Goal: Find contact information: Find contact information

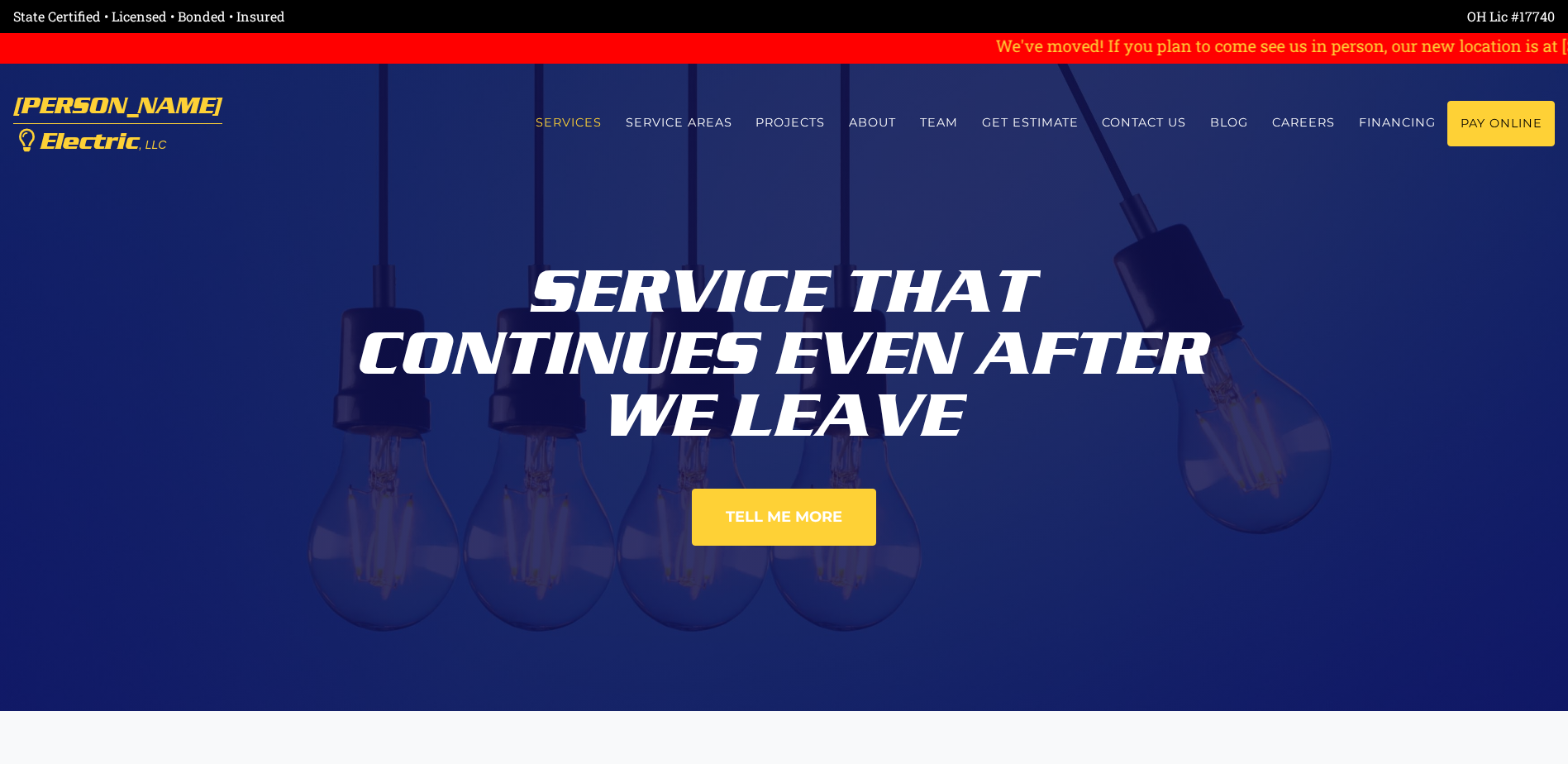
click at [573, 118] on link "Services" at bounding box center [569, 122] width 90 height 43
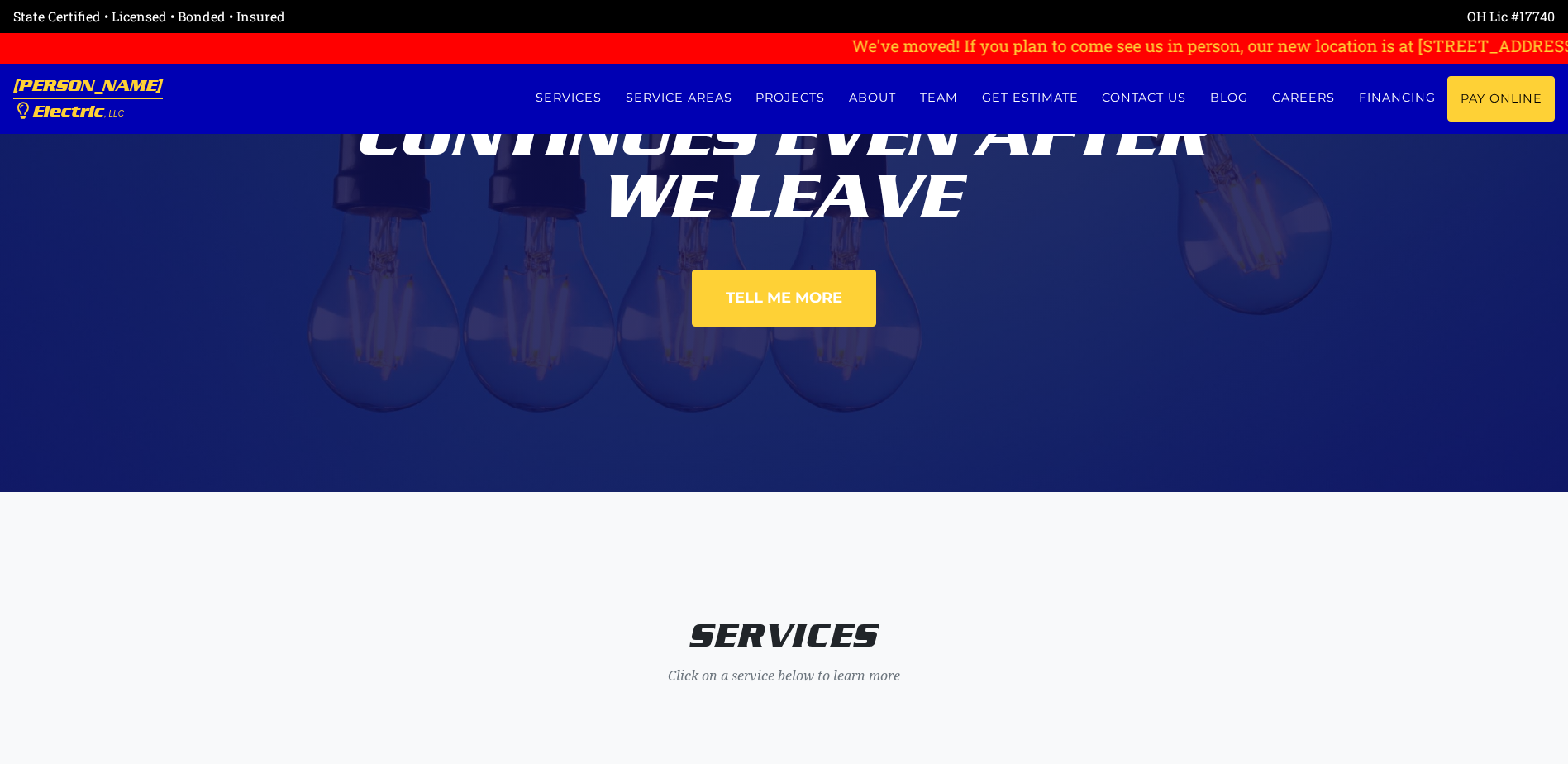
scroll to position [215, 0]
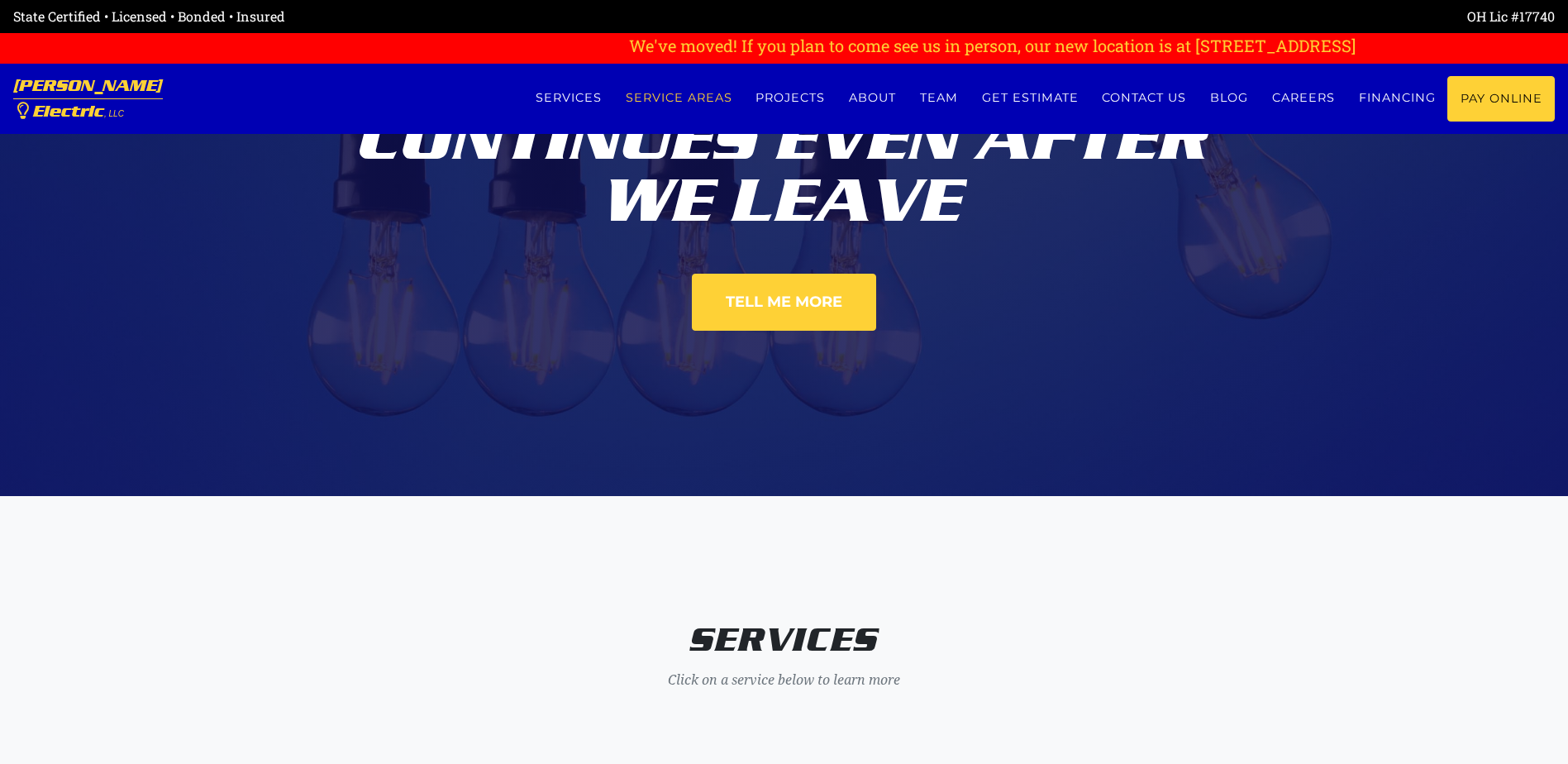
click at [673, 97] on link "Service Areas" at bounding box center [678, 97] width 130 height 43
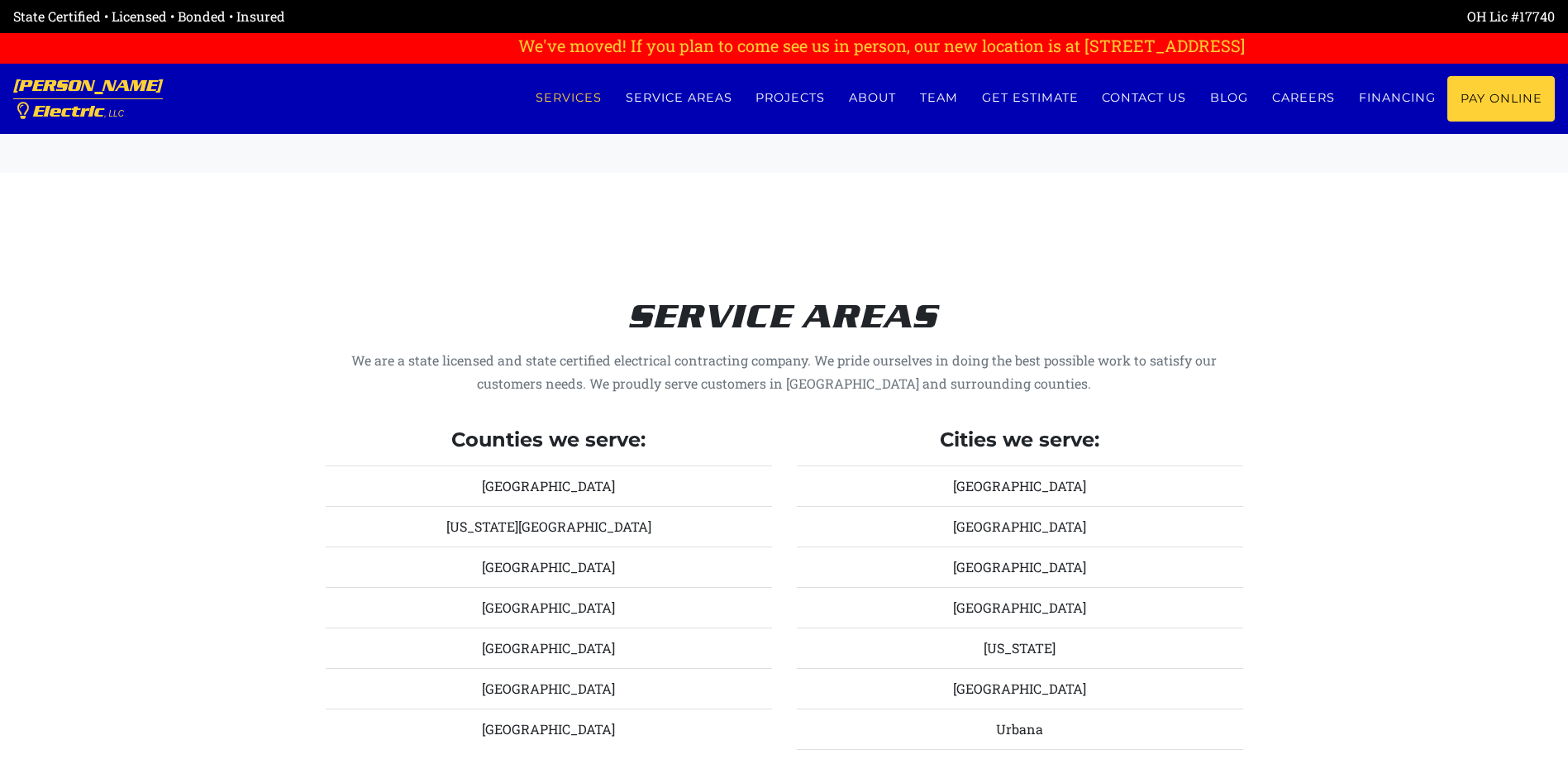
scroll to position [1578, 0]
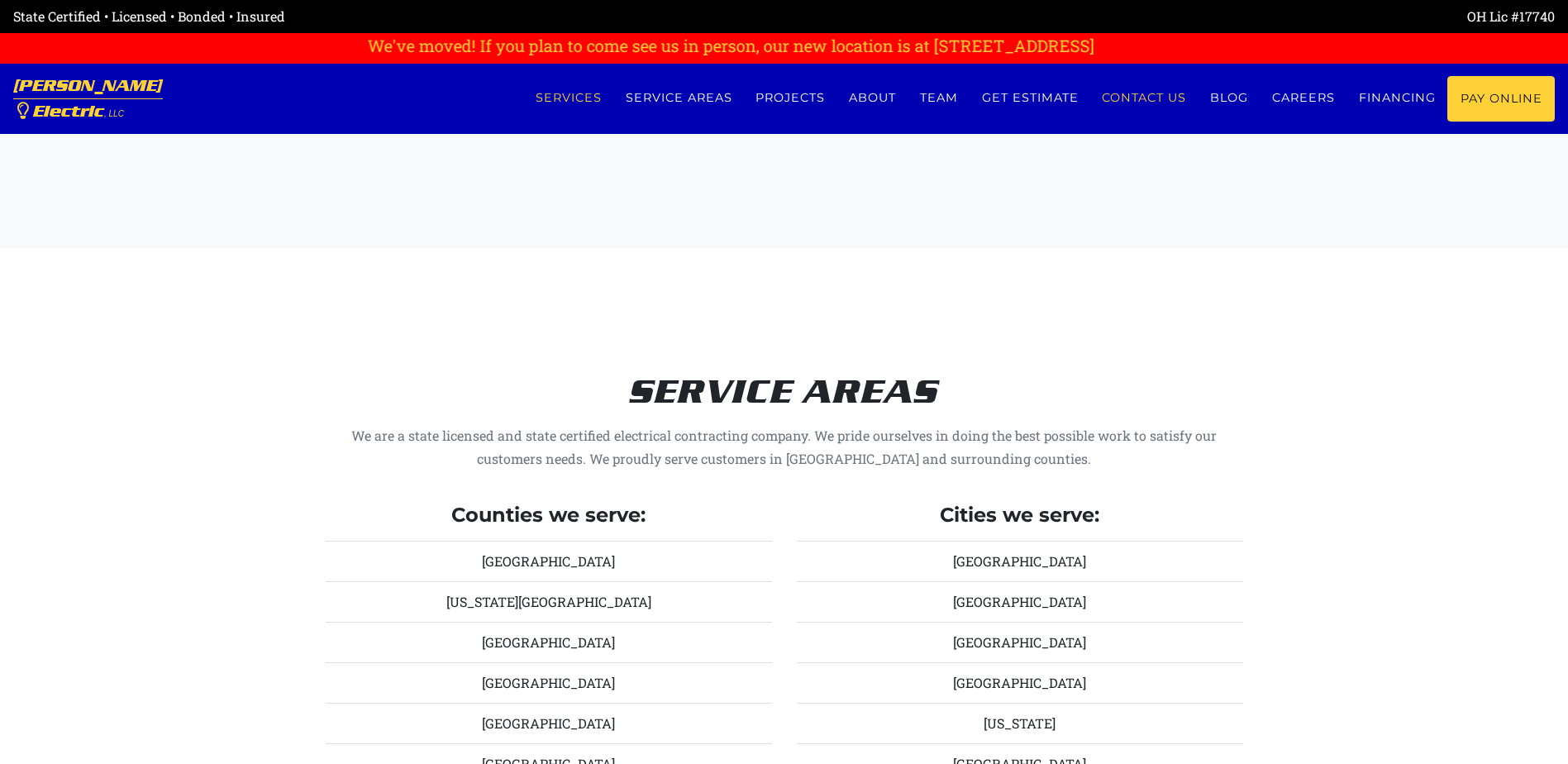
click at [1160, 103] on link "Contact us" at bounding box center [1144, 97] width 108 height 43
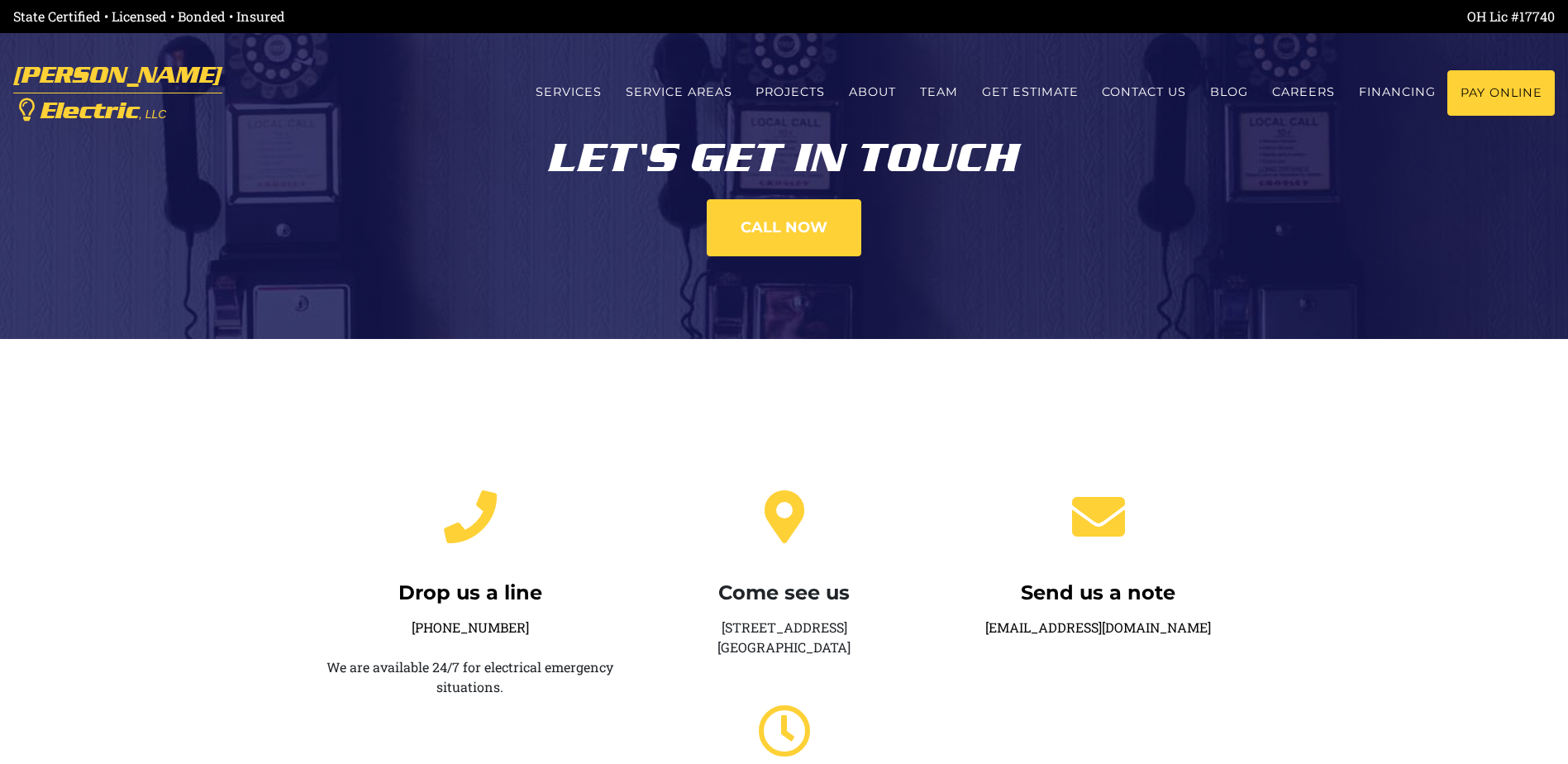
drag, startPoint x: 1204, startPoint y: 634, endPoint x: 998, endPoint y: 634, distance: 206.0
click at [998, 634] on div "Send us a note [EMAIL_ADDRESS][DOMAIN_NAME]" at bounding box center [1098, 698] width 314 height 470
drag, startPoint x: 998, startPoint y: 634, endPoint x: 1011, endPoint y: 629, distance: 13.9
copy link "[EMAIL_ADDRESS][DOMAIN_NAME]"
